Goal: Transaction & Acquisition: Subscribe to service/newsletter

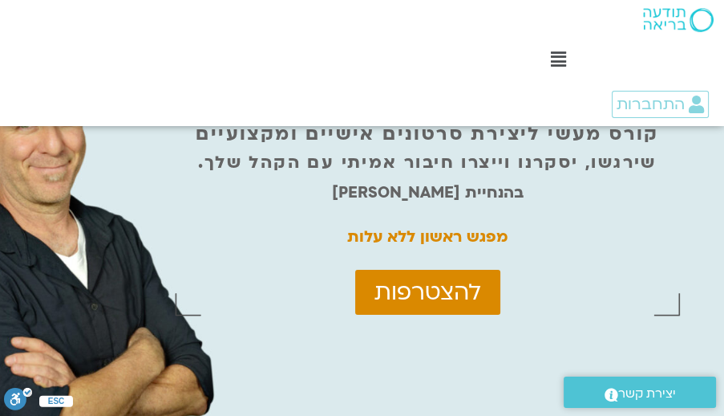
scroll to position [274, 0]
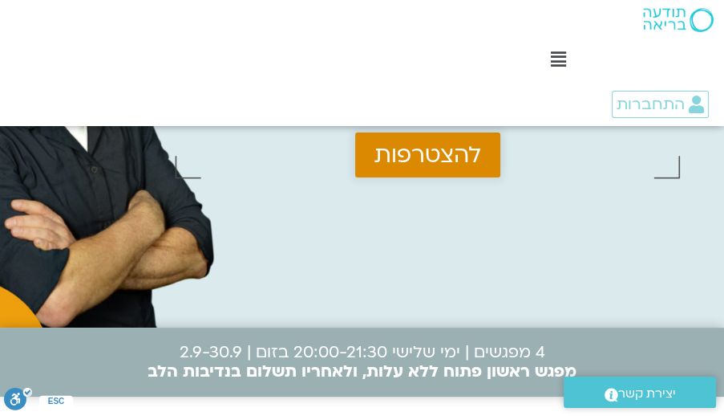
click at [437, 161] on span "להצטרפות" at bounding box center [428, 155] width 107 height 26
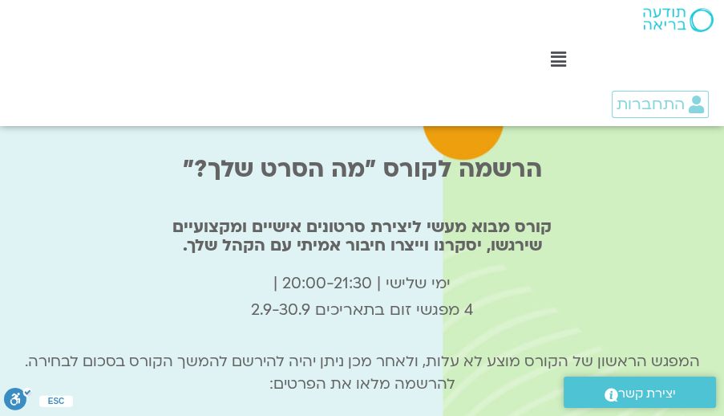
scroll to position [5260, 0]
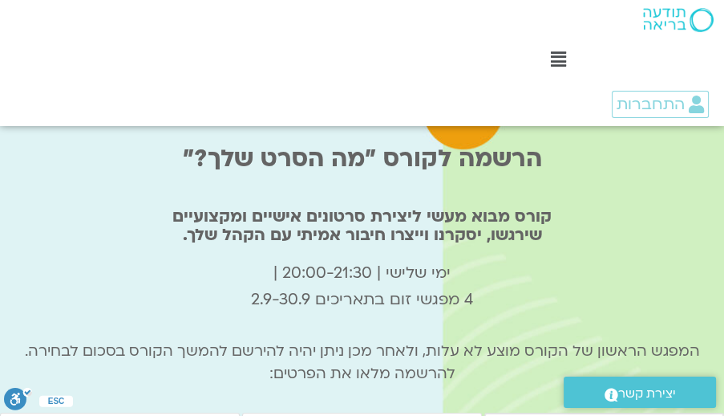
type input "[PERSON_NAME]"
type input "[EMAIL_ADDRESS][DOMAIN_NAME]"
type input "0506394009"
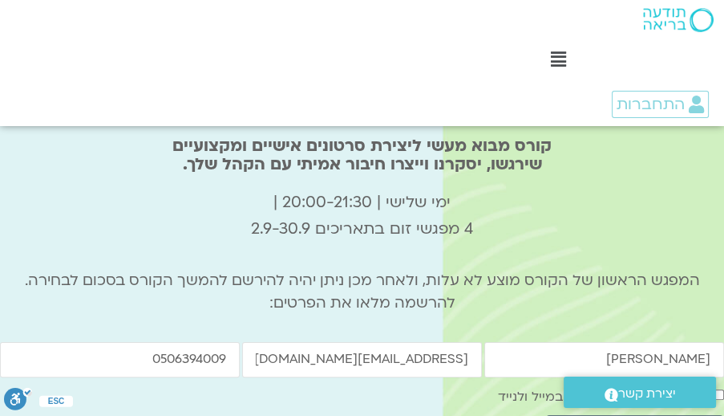
scroll to position [5443, 0]
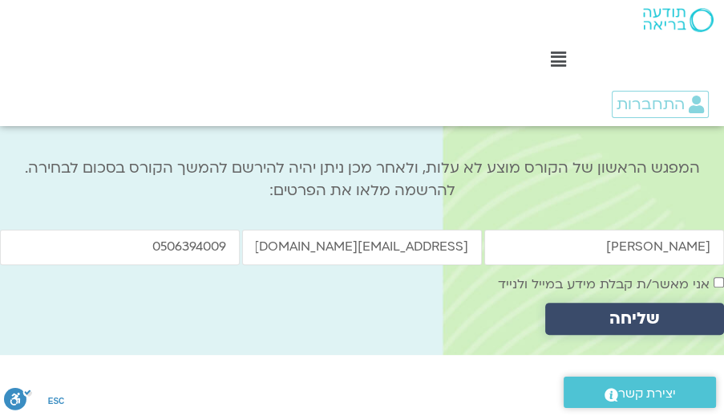
click at [620, 309] on span "שליחה" at bounding box center [635, 318] width 50 height 18
click at [618, 309] on span "שליחה" at bounding box center [635, 318] width 50 height 18
click at [645, 309] on span "שליחה" at bounding box center [635, 318] width 50 height 18
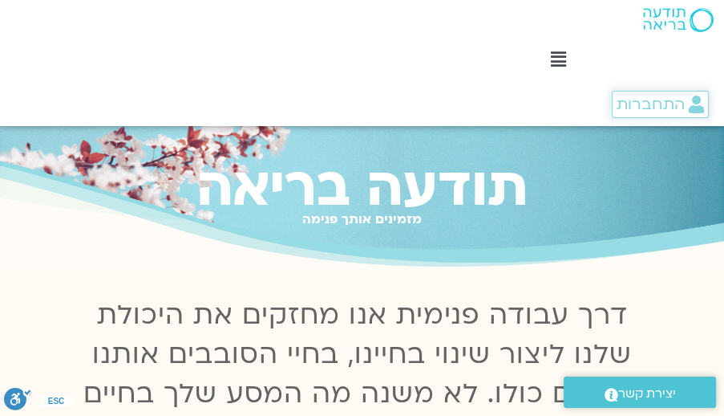
click at [653, 109] on span "התחברות" at bounding box center [651, 104] width 68 height 18
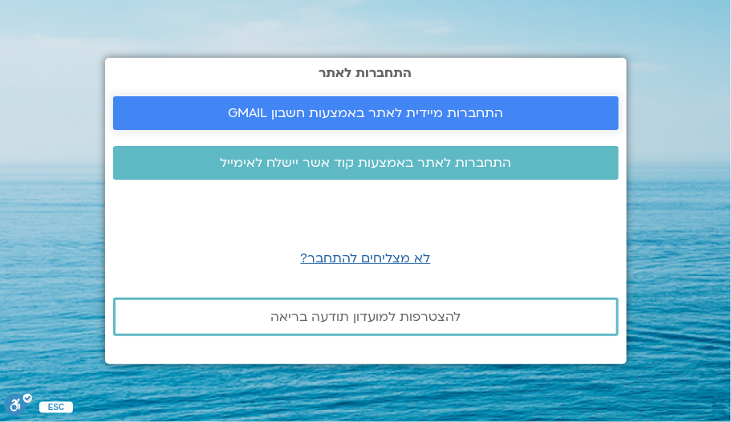
click at [456, 111] on span "התחברות מיידית לאתר באמצעות חשבון GMAIL" at bounding box center [365, 113] width 275 height 14
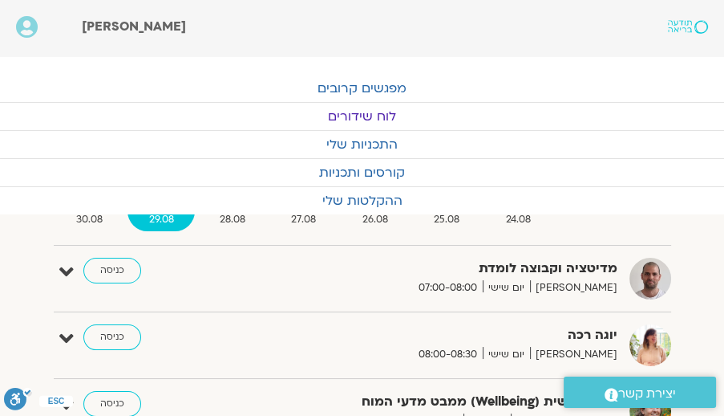
scroll to position [137, 0]
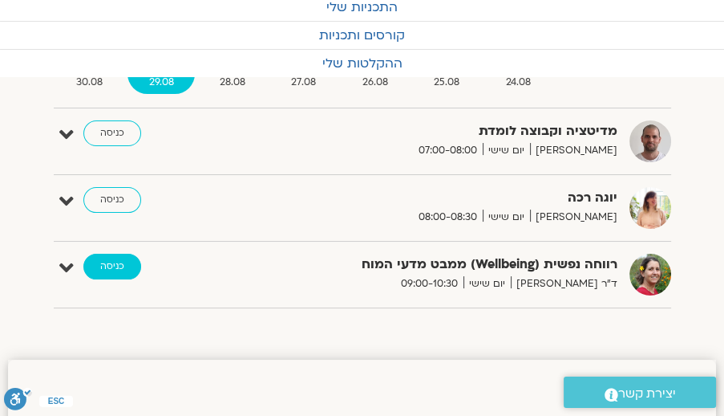
click at [110, 265] on link "כניסה" at bounding box center [112, 266] width 58 height 26
